Goal: Information Seeking & Learning: Check status

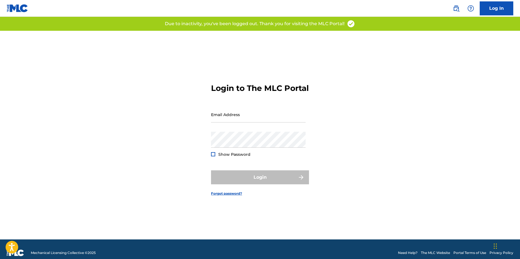
type input "[EMAIL_ADDRESS][DOMAIN_NAME]"
click at [258, 184] on div "Login" at bounding box center [260, 177] width 98 height 14
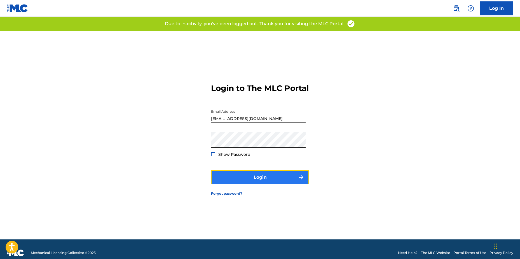
click at [275, 180] on button "Login" at bounding box center [260, 177] width 98 height 14
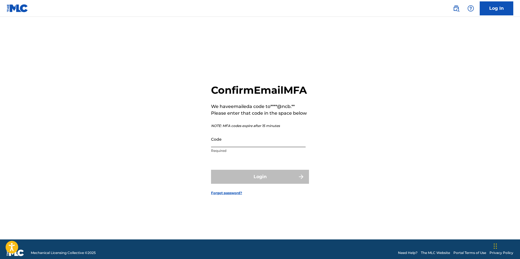
click at [235, 147] on input "Code" at bounding box center [258, 139] width 95 height 16
paste input "787570"
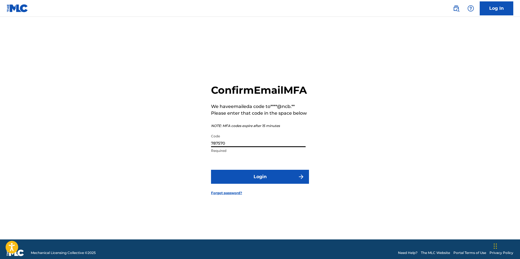
type input "787570"
click at [211, 170] on button "Login" at bounding box center [260, 177] width 98 height 14
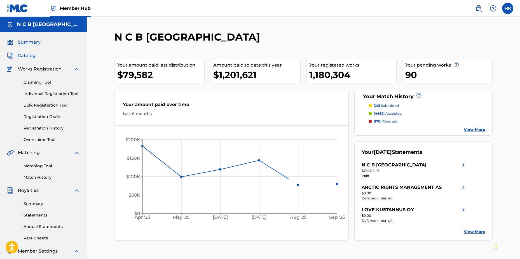
click at [33, 55] on span "Catalog" at bounding box center [27, 55] width 18 height 7
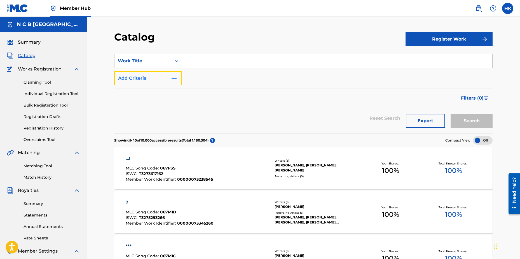
click at [176, 78] on img "Search Form" at bounding box center [174, 78] width 7 height 7
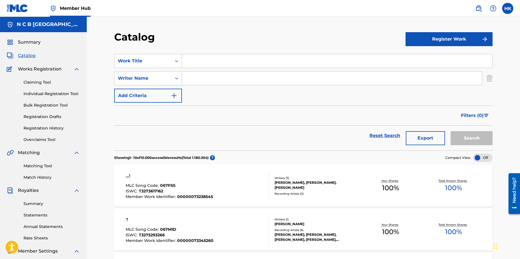
click at [195, 81] on input "Search Form" at bounding box center [332, 78] width 300 height 13
type input "[PERSON_NAME]"
click at [450, 131] on button "Search" at bounding box center [471, 138] width 42 height 14
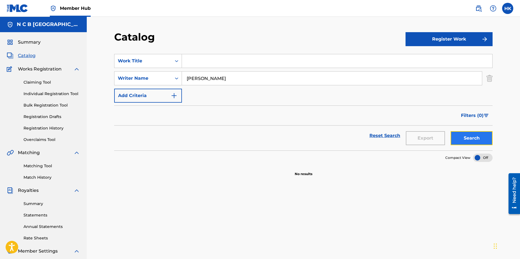
click at [463, 139] on button "Search" at bounding box center [471, 138] width 42 height 14
click at [53, 130] on link "Registration History" at bounding box center [51, 128] width 56 height 6
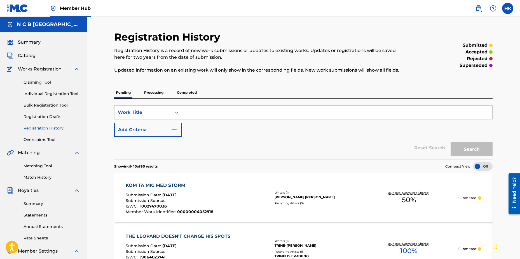
click at [161, 93] on p "Processing" at bounding box center [153, 93] width 23 height 12
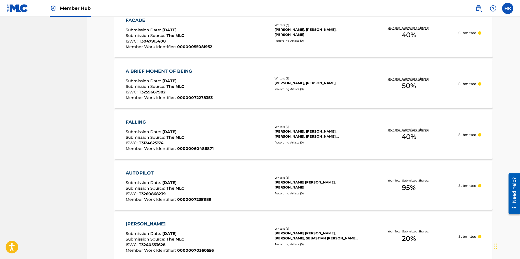
scroll to position [486, 0]
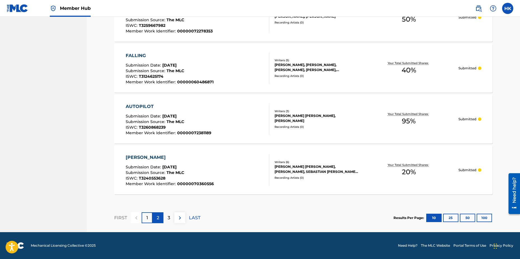
click at [159, 217] on p "2" at bounding box center [158, 217] width 3 height 7
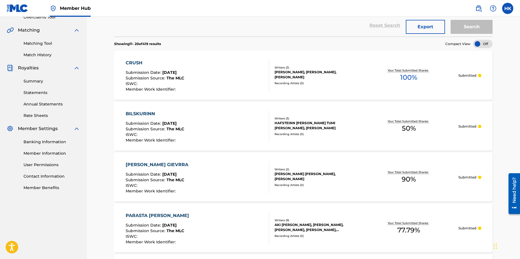
scroll to position [0, 0]
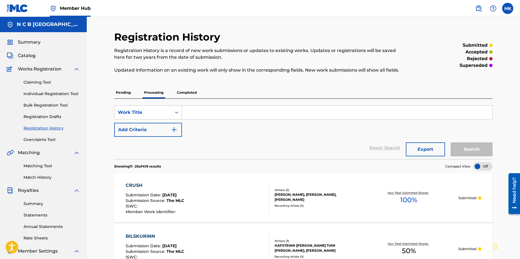
click at [120, 93] on p "Pending" at bounding box center [123, 93] width 18 height 12
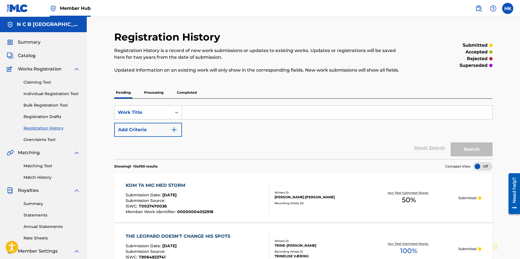
click at [192, 94] on p "Completed" at bounding box center [186, 93] width 23 height 12
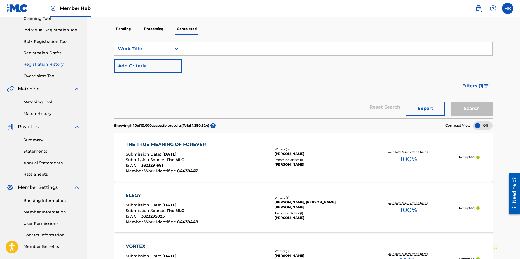
scroll to position [112, 0]
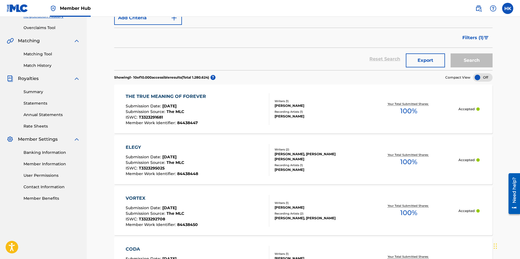
click at [168, 97] on div "THE TRUE MEANING OF FOREVER" at bounding box center [167, 96] width 83 height 7
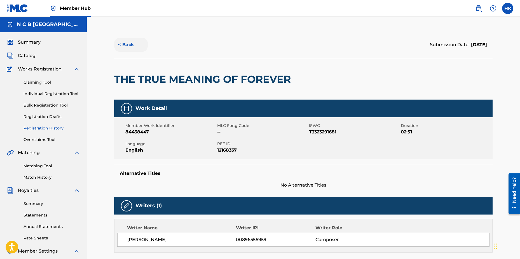
click at [128, 45] on button "< Back" at bounding box center [131, 45] width 34 height 14
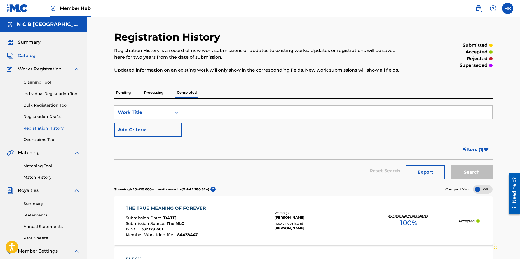
click at [30, 56] on span "Catalog" at bounding box center [27, 55] width 18 height 7
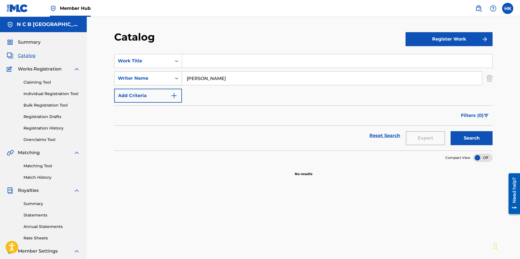
drag, startPoint x: 228, startPoint y: 78, endPoint x: 154, endPoint y: 76, distance: 73.3
click at [155, 80] on div "SearchWithCriteria4e2cc13f-092e-4449-adb6-d59330d0dd65 Writer Name [PERSON_NAME]" at bounding box center [303, 78] width 378 height 14
type input "[PERSON_NAME]"
click at [450, 131] on button "Search" at bounding box center [471, 138] width 42 height 14
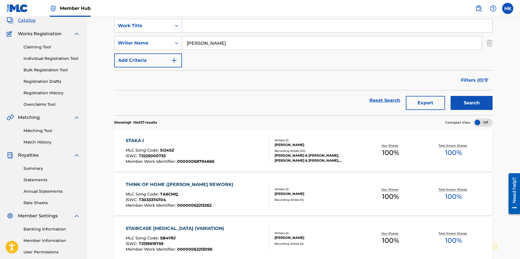
scroll to position [84, 0]
